Goal: Information Seeking & Learning: Learn about a topic

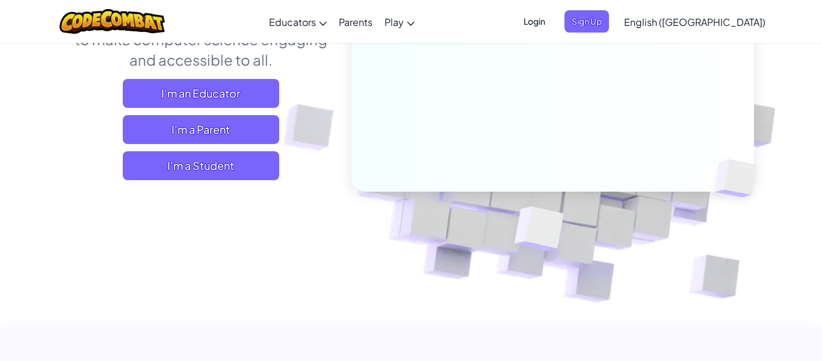
scroll to position [217, 0]
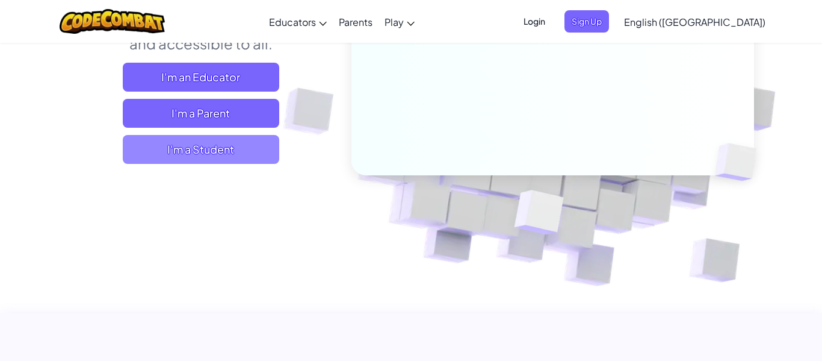
click at [219, 139] on span "I'm a Student" at bounding box center [201, 149] width 157 height 29
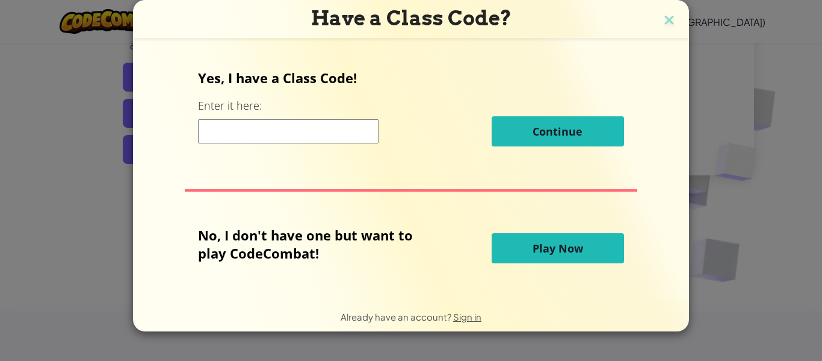
click at [247, 125] on input at bounding box center [288, 131] width 181 height 24
click at [535, 246] on span "Play Now" at bounding box center [558, 248] width 51 height 14
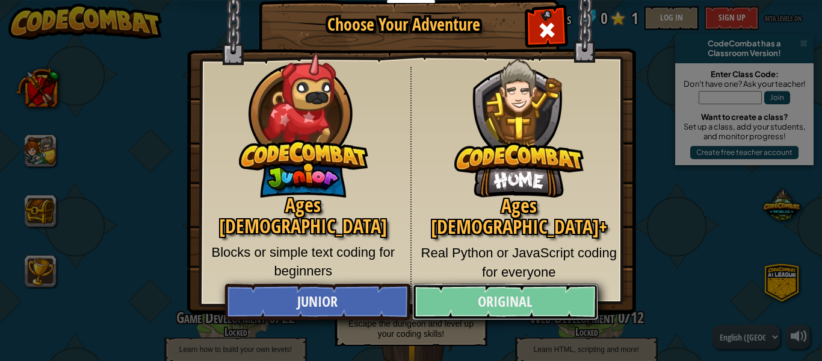
click at [524, 307] on link "Original" at bounding box center [504, 302] width 185 height 36
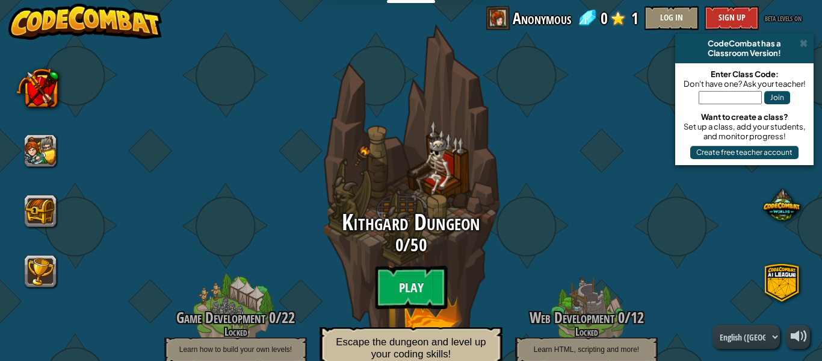
click at [430, 273] on btn "Play" at bounding box center [411, 287] width 72 height 43
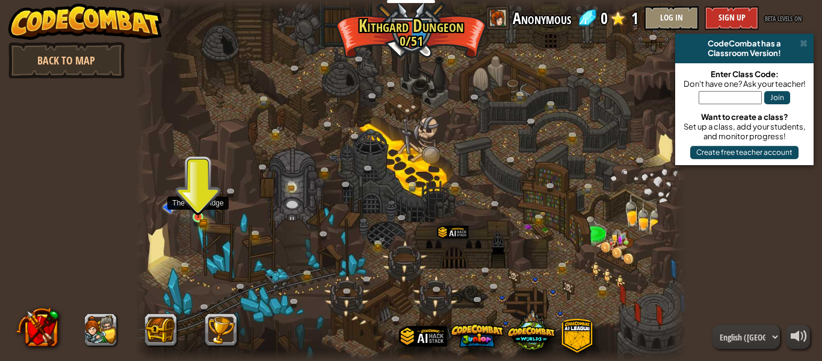
click at [195, 198] on img at bounding box center [198, 204] width 13 height 28
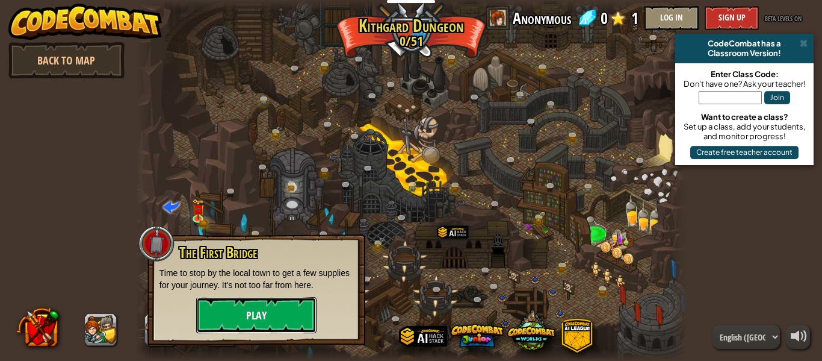
click at [249, 309] on button "Play" at bounding box center [256, 315] width 120 height 36
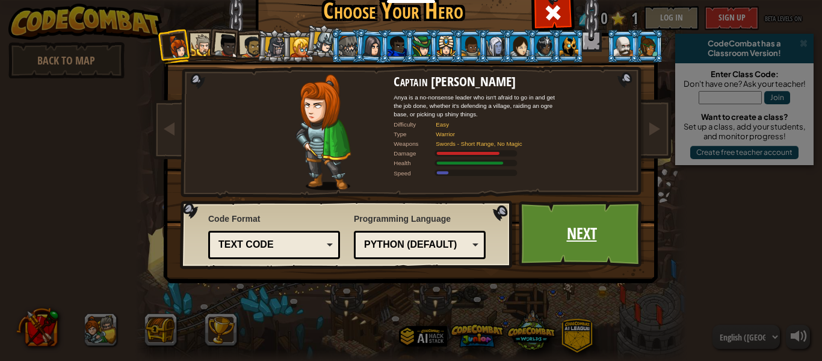
click at [595, 218] on link "Next" at bounding box center [582, 233] width 126 height 66
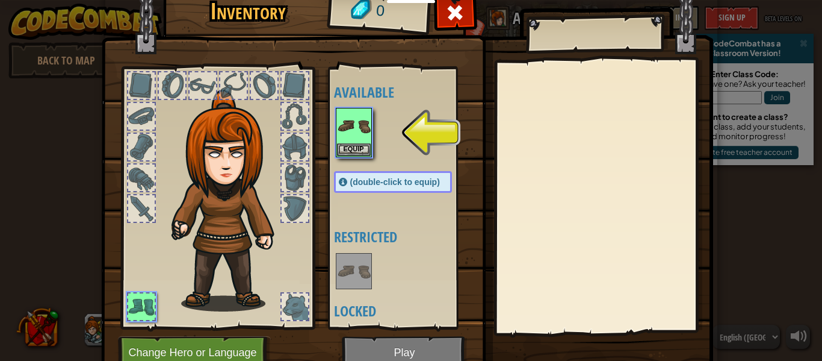
click at [376, 120] on div at bounding box center [405, 132] width 142 height 53
click at [371, 124] on div "Equip" at bounding box center [354, 132] width 36 height 49
click at [368, 138] on img at bounding box center [354, 126] width 34 height 34
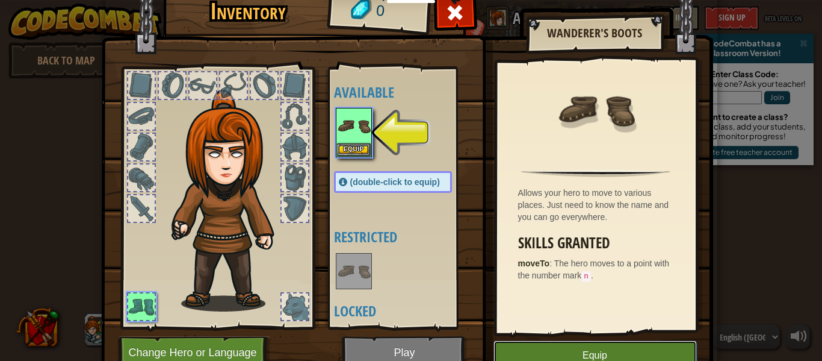
click at [611, 355] on button "Equip" at bounding box center [595, 355] width 203 height 30
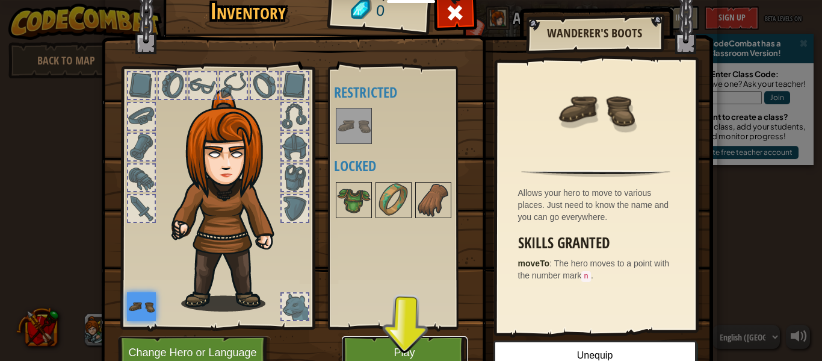
click at [455, 347] on button "Play" at bounding box center [405, 352] width 126 height 33
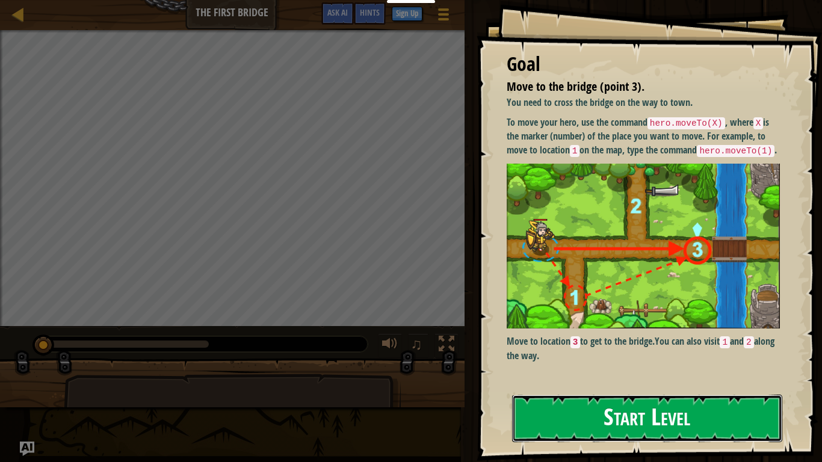
click at [674, 360] on button "Start Level" at bounding box center [647, 419] width 270 height 48
